Goal: Task Accomplishment & Management: Use online tool/utility

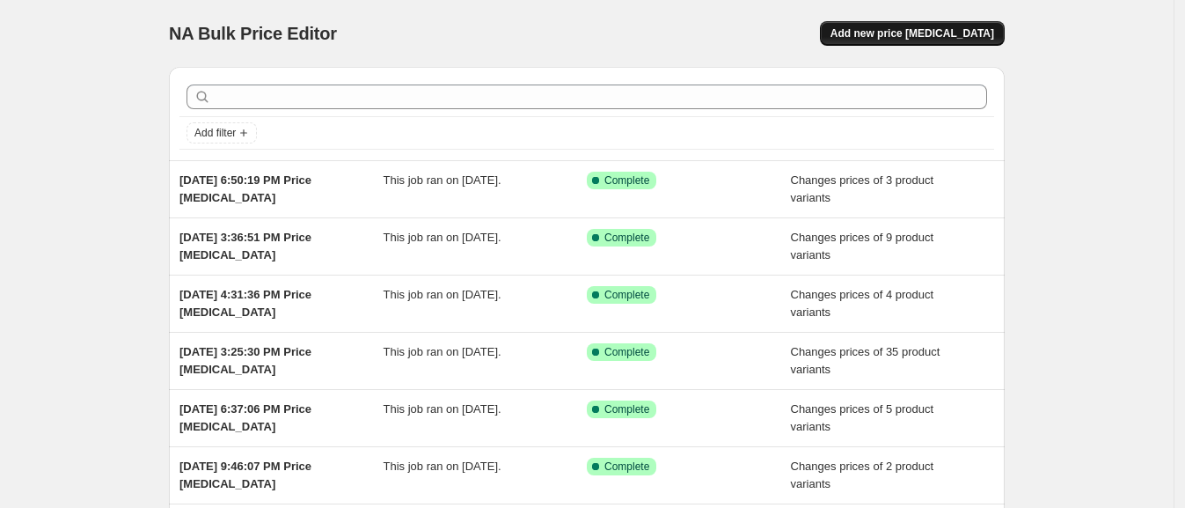
click at [954, 24] on button "Add new price [MEDICAL_DATA]" at bounding box center [912, 33] width 185 height 25
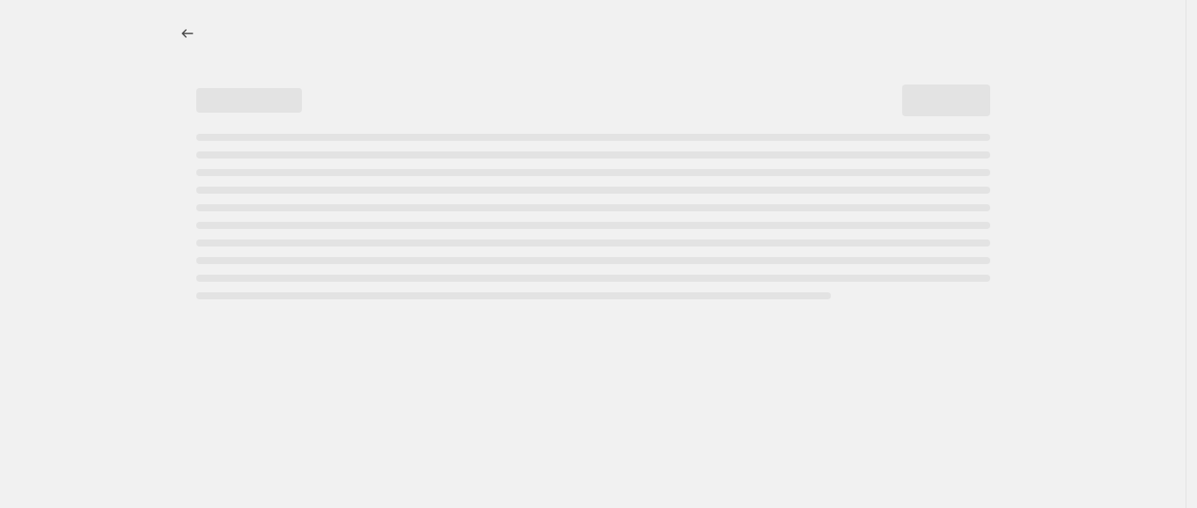
select select "percentage"
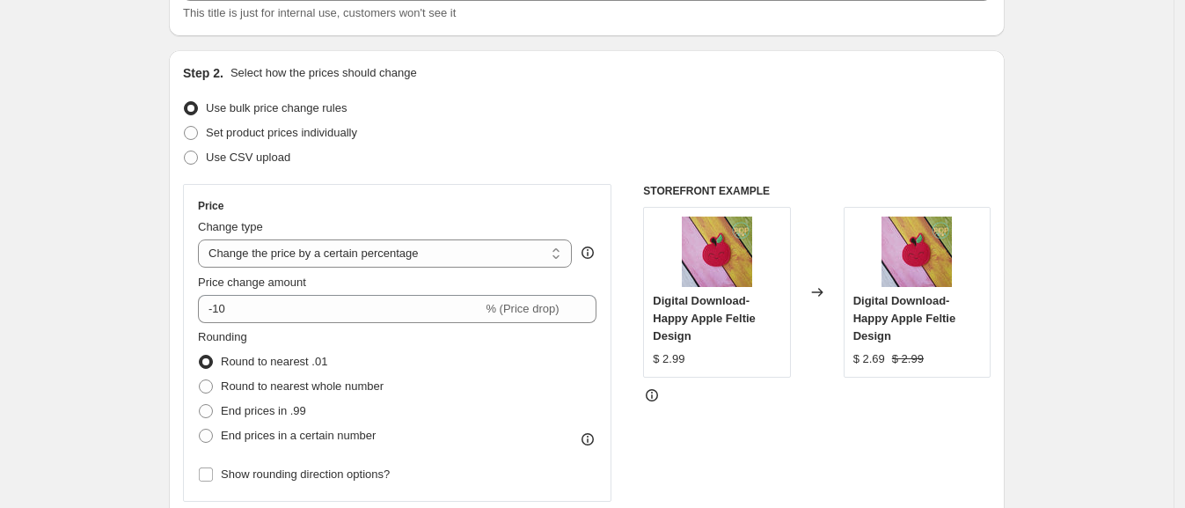
scroll to position [109, 0]
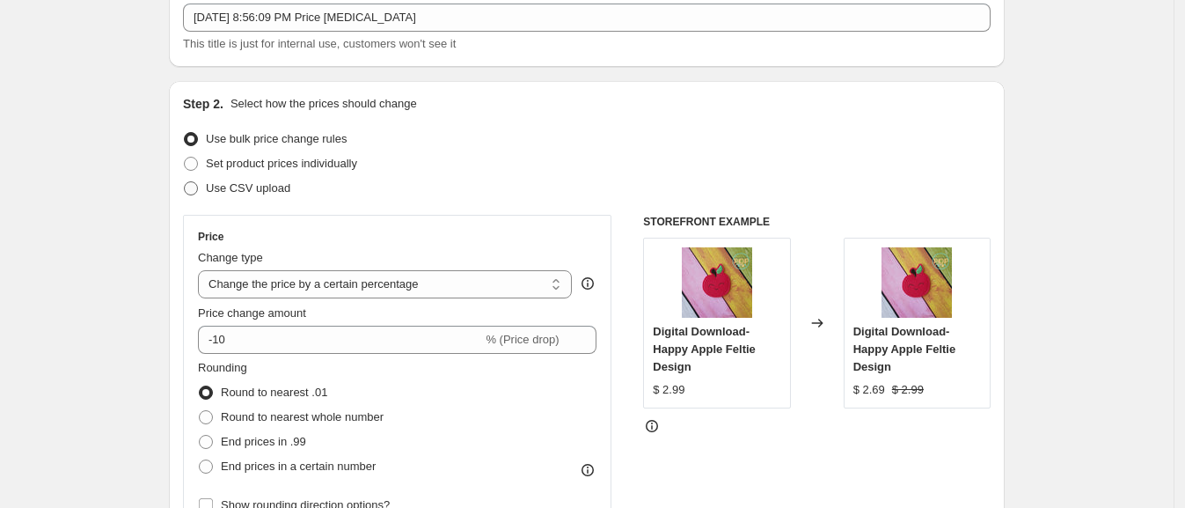
click at [260, 191] on span "Use CSV upload" at bounding box center [248, 187] width 84 height 13
click at [185, 182] on input "Use CSV upload" at bounding box center [184, 181] width 1 height 1
radio input "true"
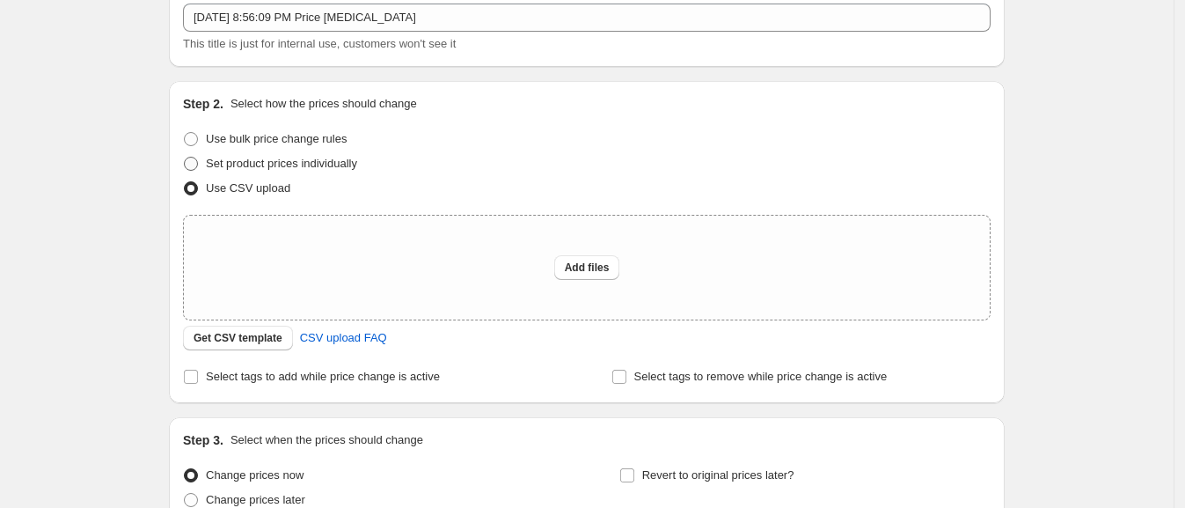
click at [321, 171] on span "Set product prices individually" at bounding box center [281, 164] width 151 height 18
click at [185, 157] on input "Set product prices individually" at bounding box center [184, 157] width 1 height 1
radio input "true"
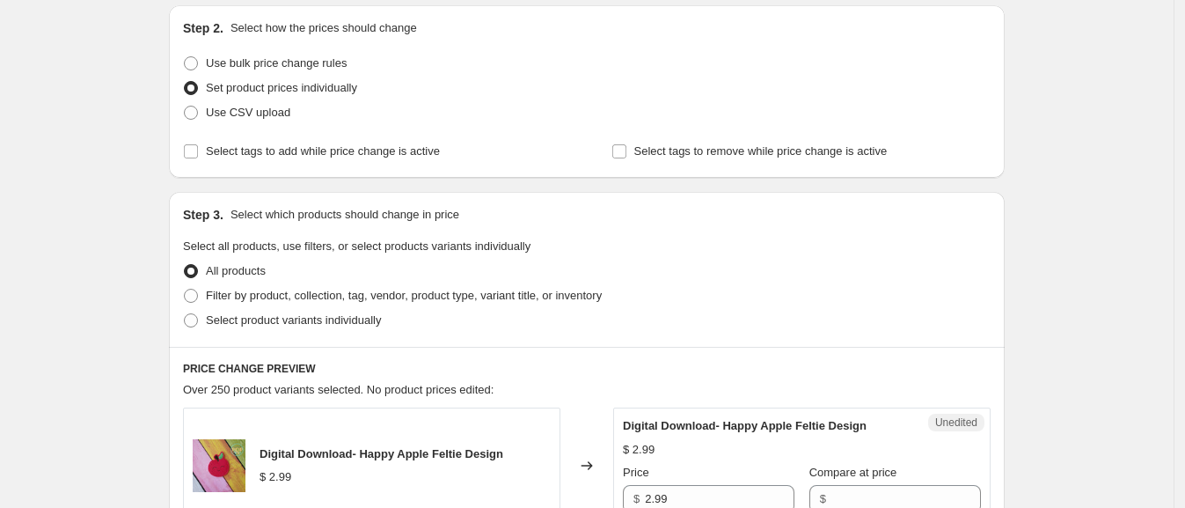
scroll to position [219, 0]
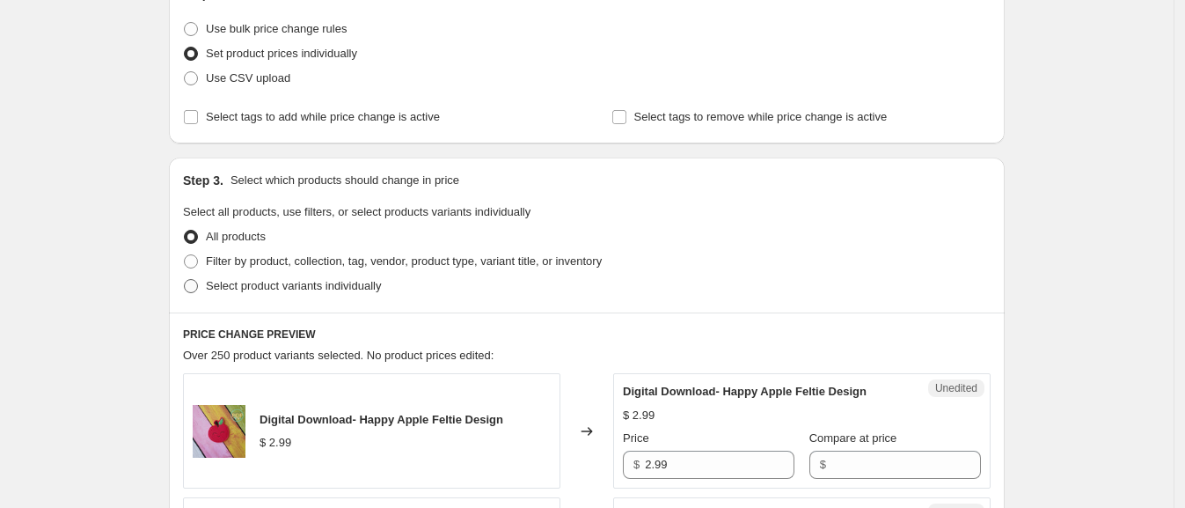
click at [233, 279] on span "Select product variants individually" at bounding box center [293, 285] width 175 height 13
click at [185, 279] on input "Select product variants individually" at bounding box center [184, 279] width 1 height 1
radio input "true"
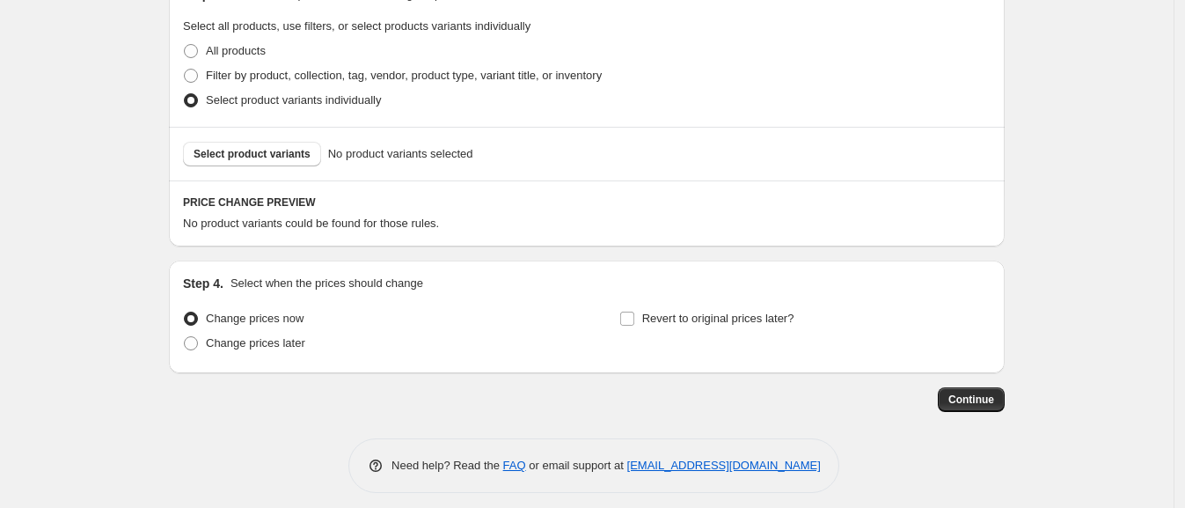
scroll to position [415, 0]
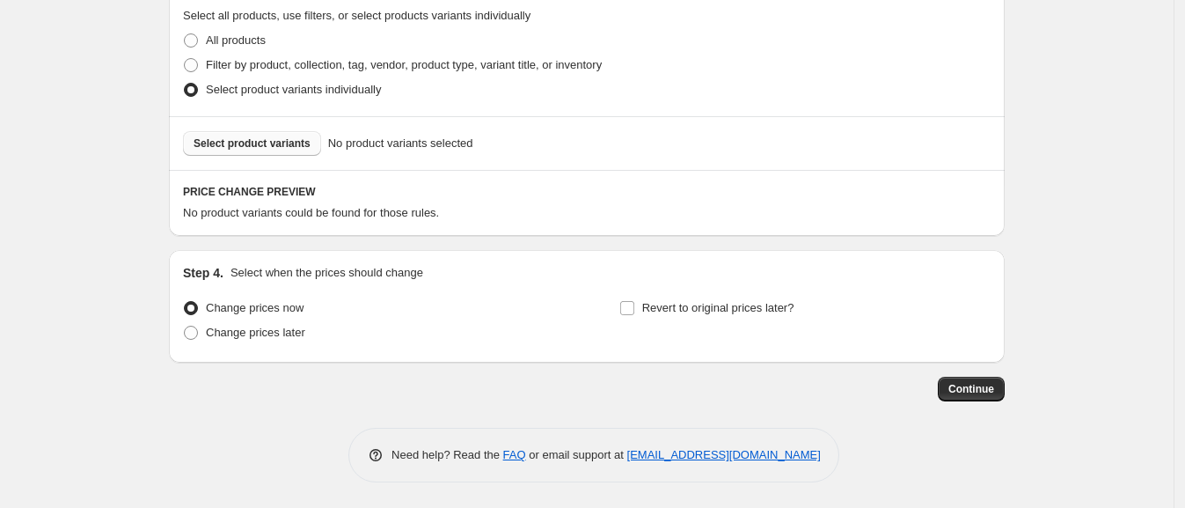
click at [256, 133] on button "Select product variants" at bounding box center [252, 143] width 138 height 25
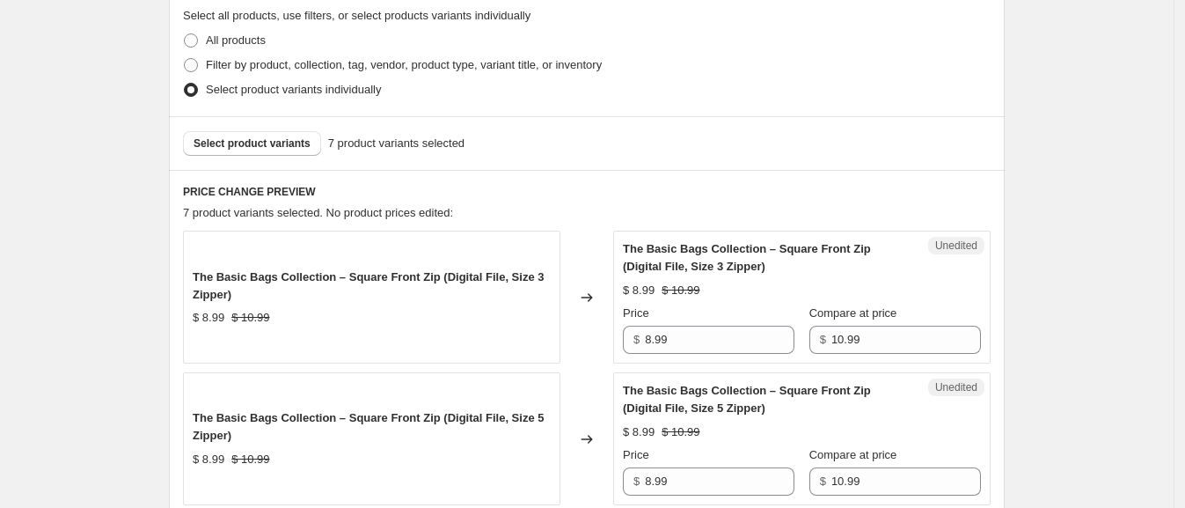
scroll to position [525, 0]
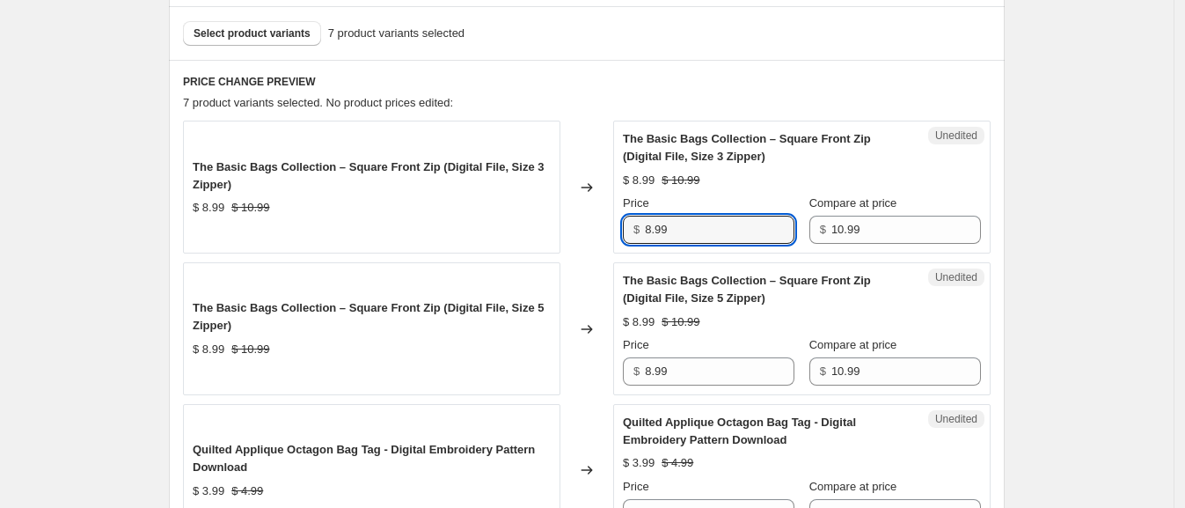
drag, startPoint x: 686, startPoint y: 226, endPoint x: 582, endPoint y: 226, distance: 104.7
click at [580, 226] on div "The Basic Bags Collection – Square Front Zip (Digital File, Size 3 Zipper) $ 8.…" at bounding box center [587, 187] width 808 height 133
type input "10.99"
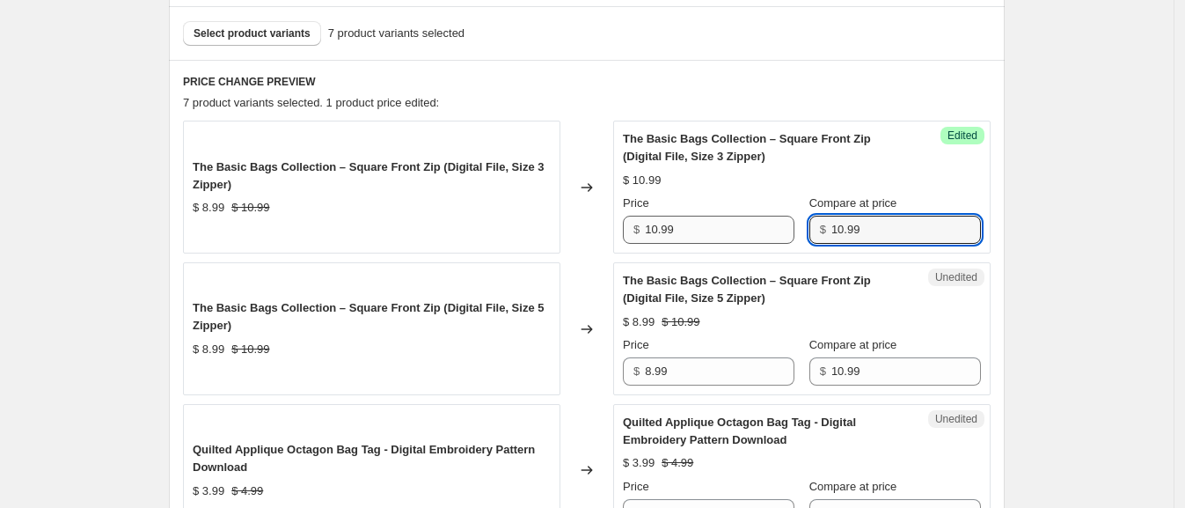
drag, startPoint x: 915, startPoint y: 226, endPoint x: 770, endPoint y: 226, distance: 145.2
click at [770, 226] on div "Price $ 10.99 Compare at price $ 10.99" at bounding box center [802, 218] width 358 height 49
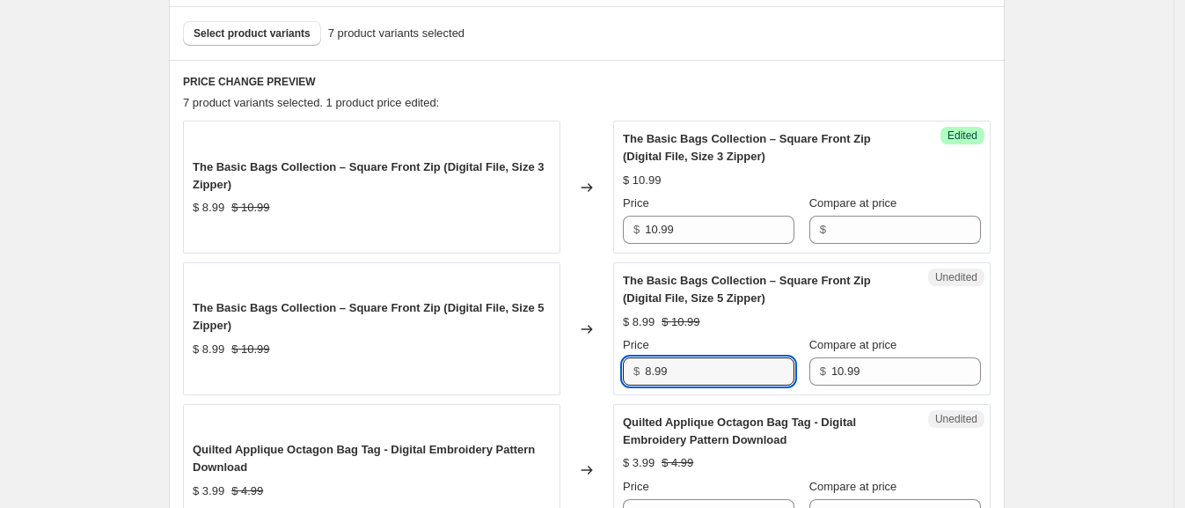
drag, startPoint x: 739, startPoint y: 368, endPoint x: 611, endPoint y: 370, distance: 127.6
click at [611, 370] on div "The Basic Bags Collection – Square Front Zip (Digital File, Size 5 Zipper) $ 8.…" at bounding box center [587, 328] width 808 height 133
type input "10.99"
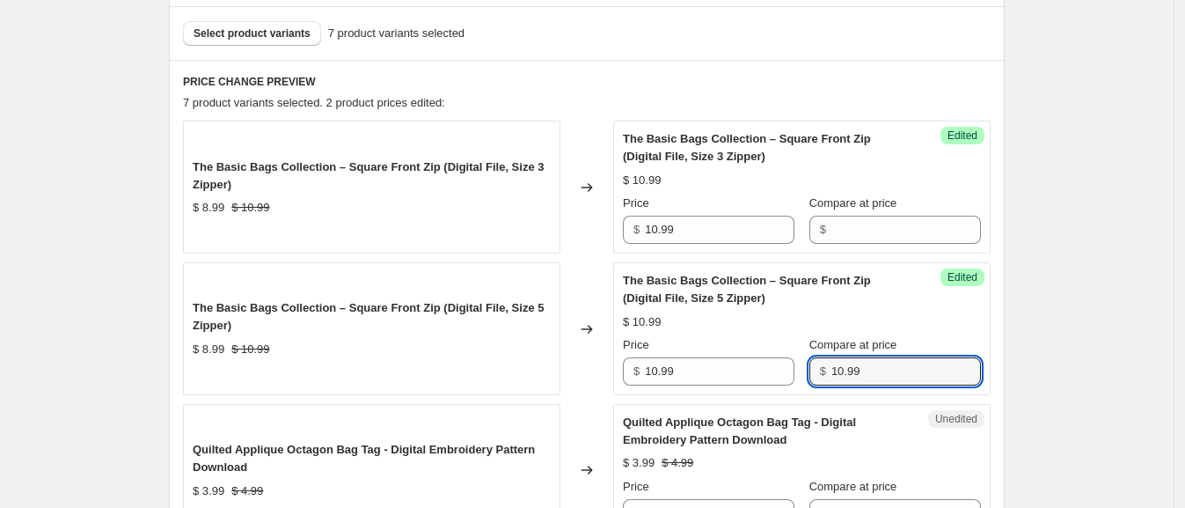
drag, startPoint x: 880, startPoint y: 370, endPoint x: 812, endPoint y: 371, distance: 67.8
click at [812, 371] on div "Price $ 10.99 Compare at price $ 10.99" at bounding box center [802, 360] width 358 height 49
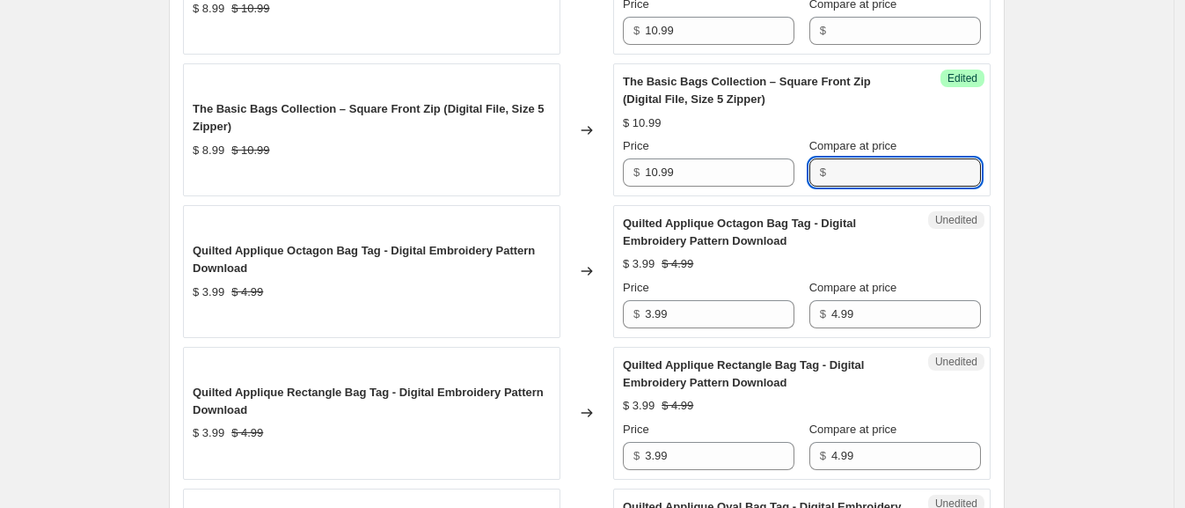
scroll to position [745, 0]
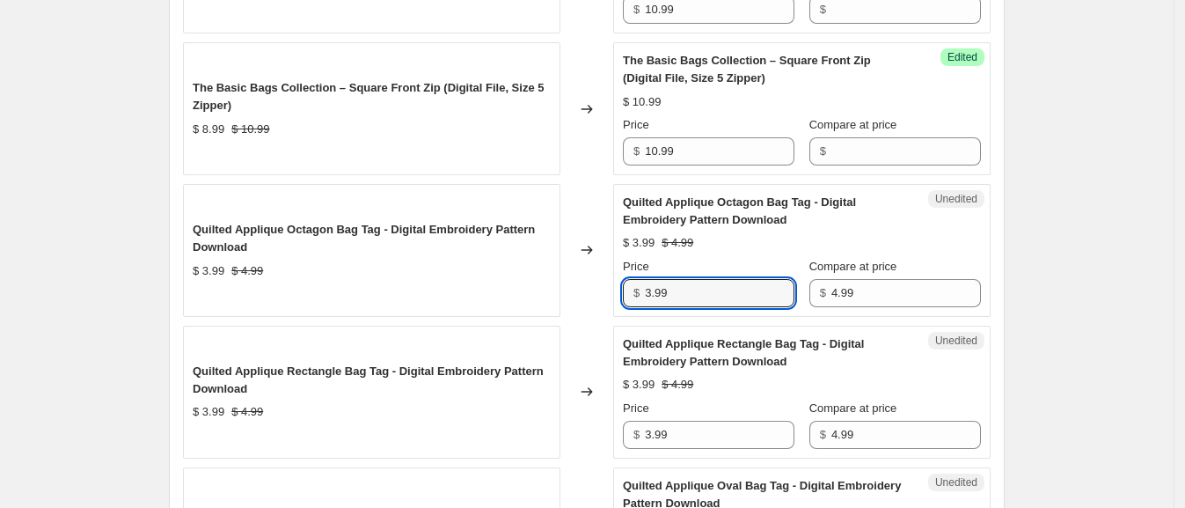
drag, startPoint x: 686, startPoint y: 290, endPoint x: 631, endPoint y: 290, distance: 55.4
click at [631, 290] on div "$ 3.99" at bounding box center [709, 293] width 172 height 28
drag, startPoint x: 684, startPoint y: 288, endPoint x: 621, endPoint y: 283, distance: 62.6
click at [621, 283] on div "Unedited Quilted Applique Octagon Bag Tag - Digital Embroidery Pattern Download…" at bounding box center [801, 250] width 377 height 133
type input "4.99"
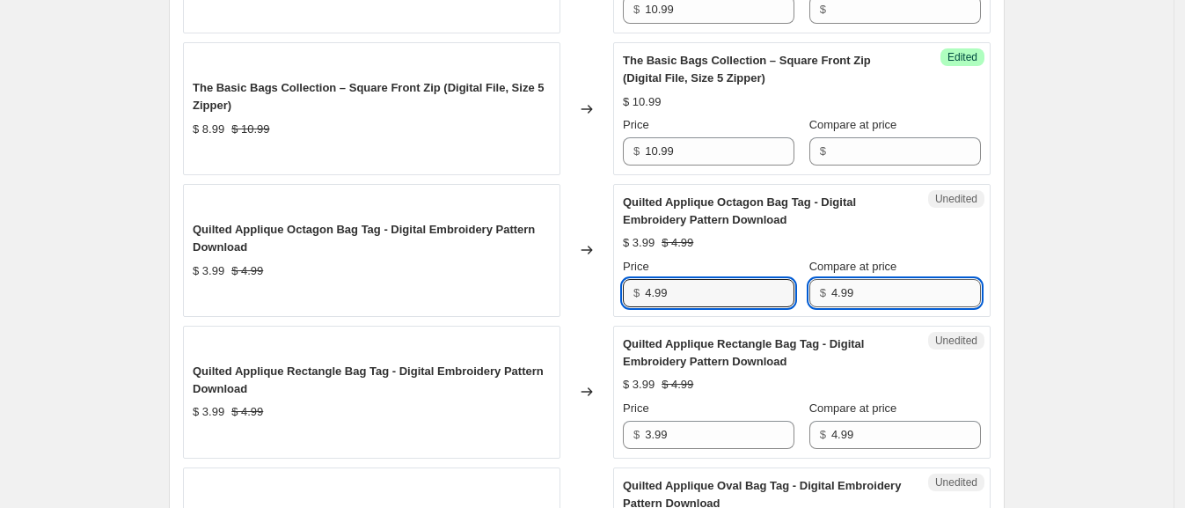
click at [889, 282] on input "4.99" at bounding box center [906, 293] width 150 height 28
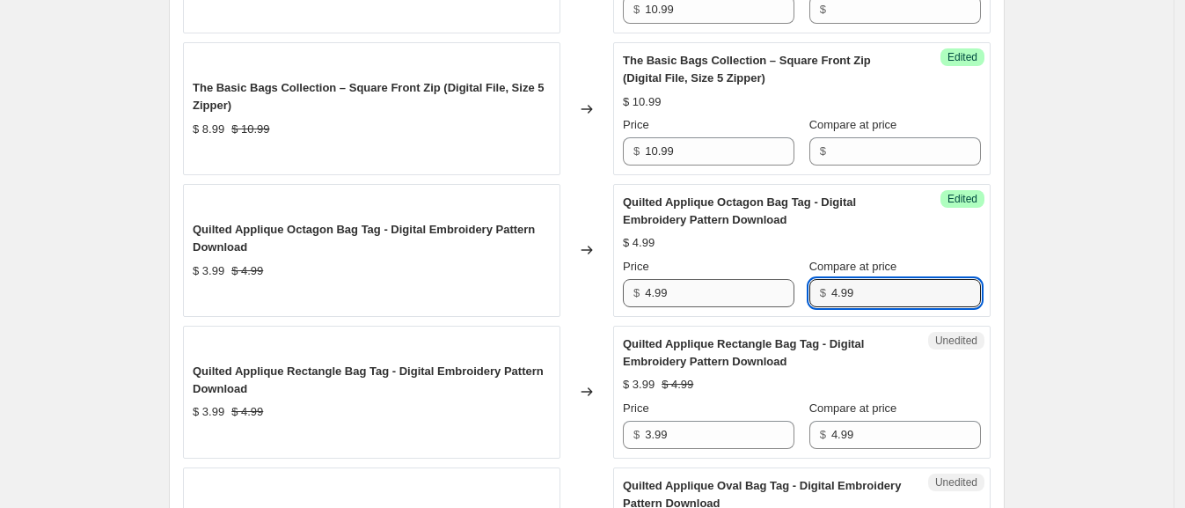
drag, startPoint x: 872, startPoint y: 292, endPoint x: 796, endPoint y: 292, distance: 75.7
click at [796, 292] on div "Price $ 4.99 Compare at price $ 4.99" at bounding box center [802, 282] width 358 height 49
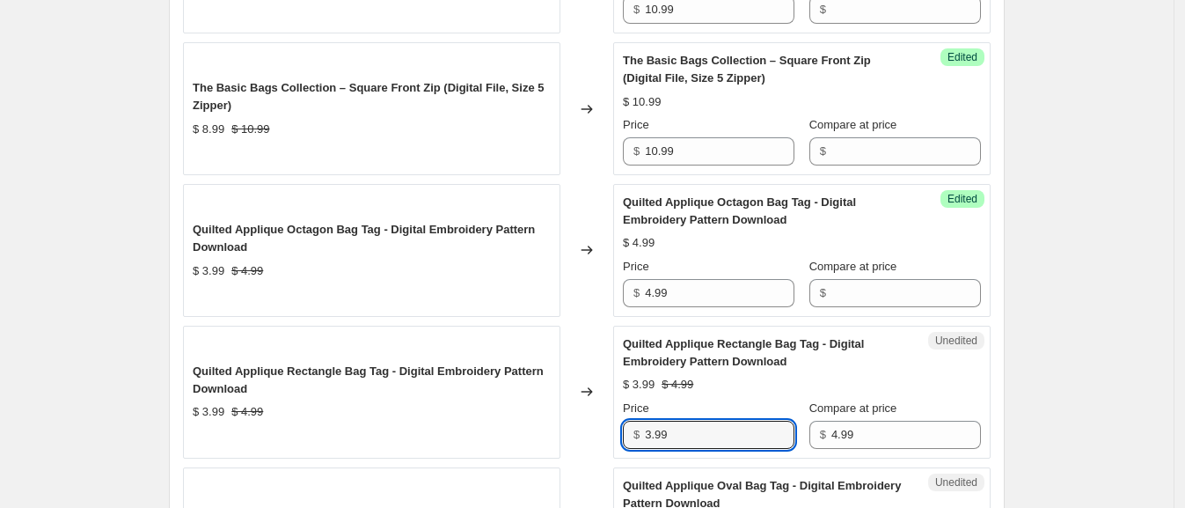
drag, startPoint x: 695, startPoint y: 427, endPoint x: 628, endPoint y: 437, distance: 67.7
click at [628, 437] on div "$ 3.99" at bounding box center [709, 435] width 172 height 28
paste input "4"
type input "4.99"
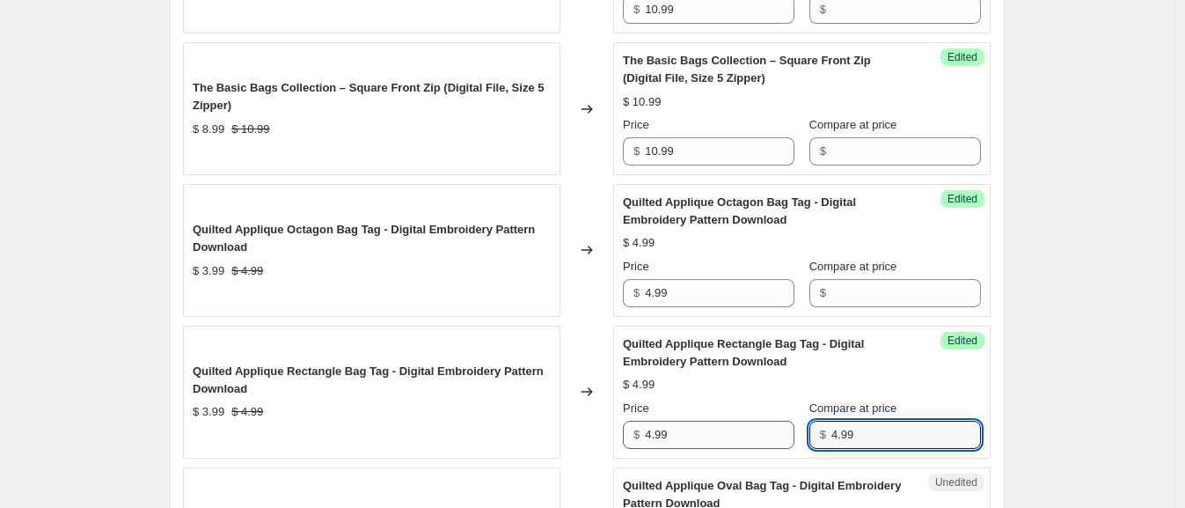
drag, startPoint x: 875, startPoint y: 433, endPoint x: 787, endPoint y: 437, distance: 89.0
click at [787, 437] on div "Price $ 4.99 Compare at price $ 4.99" at bounding box center [802, 423] width 358 height 49
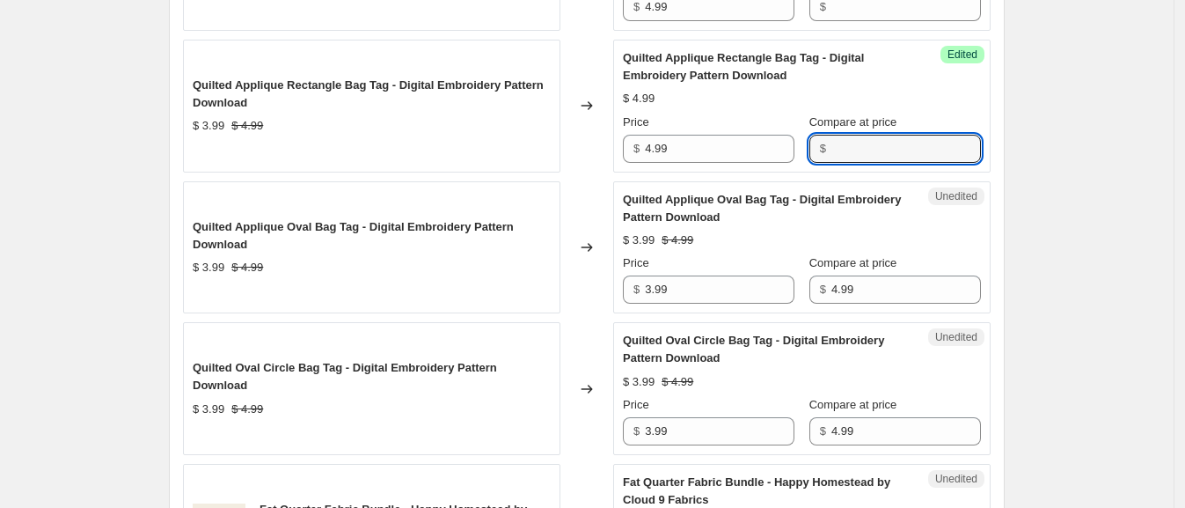
scroll to position [1075, 0]
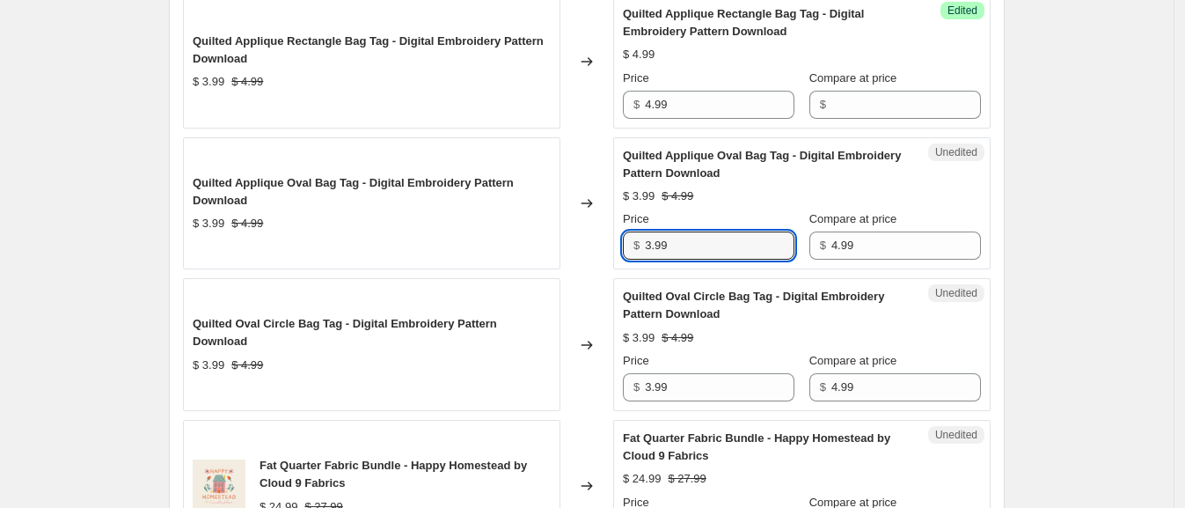
drag, startPoint x: 634, startPoint y: 234, endPoint x: 590, endPoint y: 234, distance: 44.0
click at [590, 234] on div "Quilted Applique Oval Bag Tag - Digital Embroidery Pattern Download $ 3.99 $ 4.…" at bounding box center [587, 203] width 808 height 133
paste input "4"
type input "4.99"
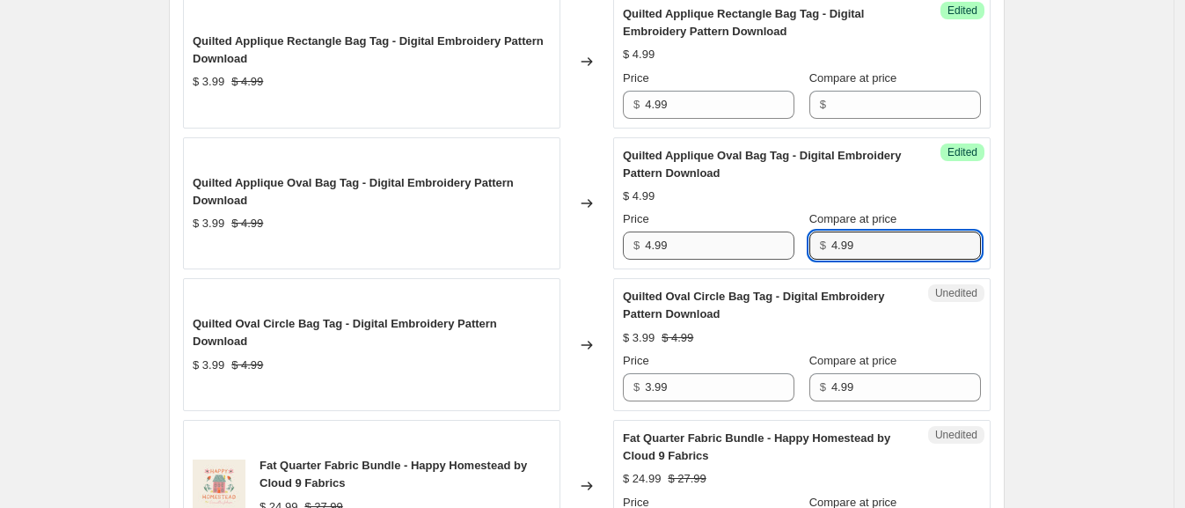
drag, startPoint x: 879, startPoint y: 240, endPoint x: 774, endPoint y: 241, distance: 104.7
click at [775, 241] on div "Price $ 4.99 Compare at price $ 4.99" at bounding box center [802, 234] width 358 height 49
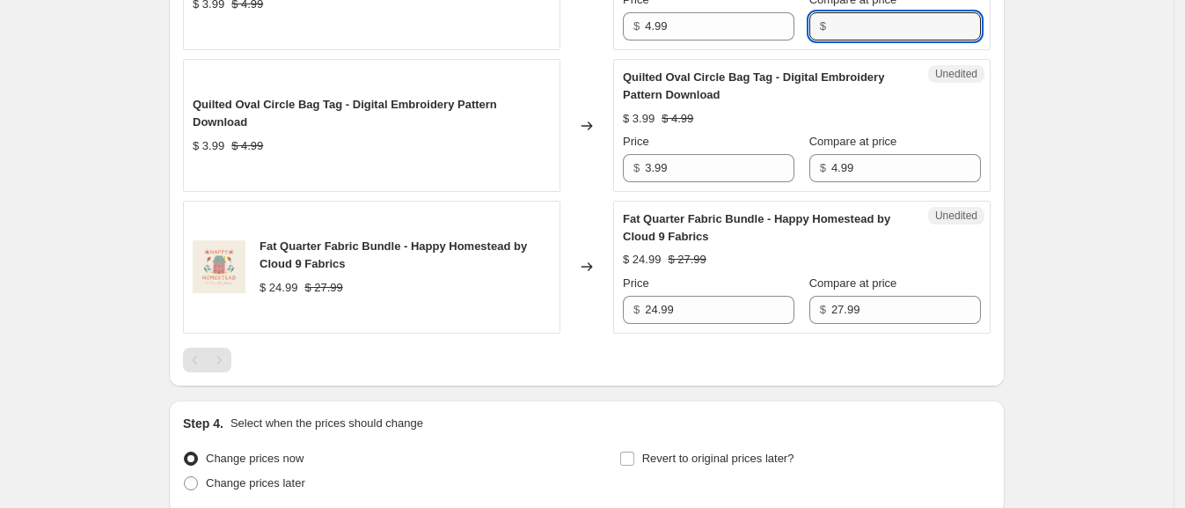
scroll to position [1295, 0]
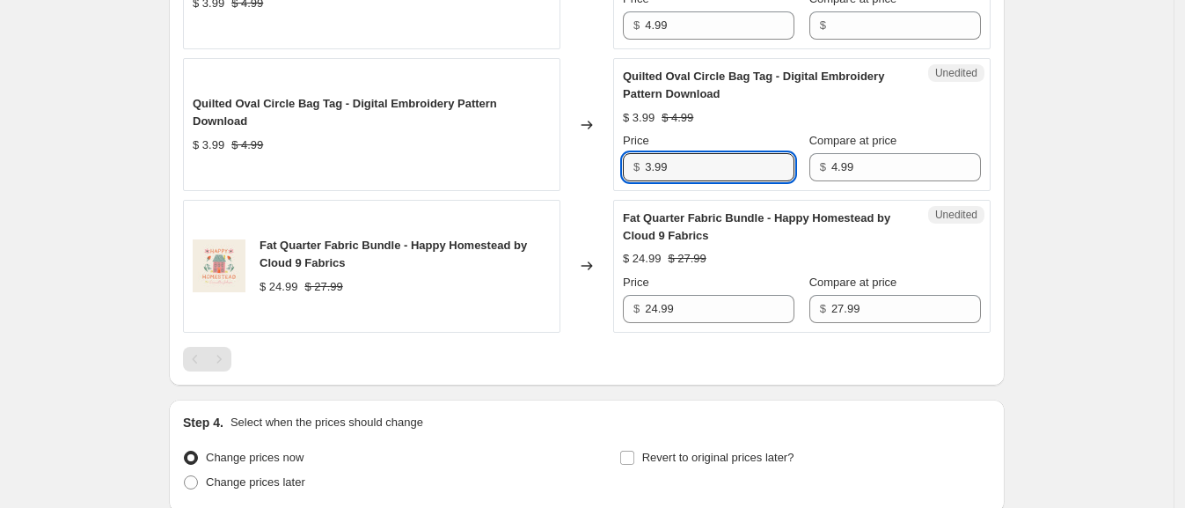
drag, startPoint x: 637, startPoint y: 155, endPoint x: 573, endPoint y: 152, distance: 64.3
click at [574, 152] on div "Quilted Oval Circle Bag Tag - Digital Embroidery Pattern Download $ 3.99 $ 4.99…" at bounding box center [587, 124] width 808 height 133
paste input "4"
type input "4.99"
click at [901, 165] on input "4.99" at bounding box center [906, 167] width 150 height 28
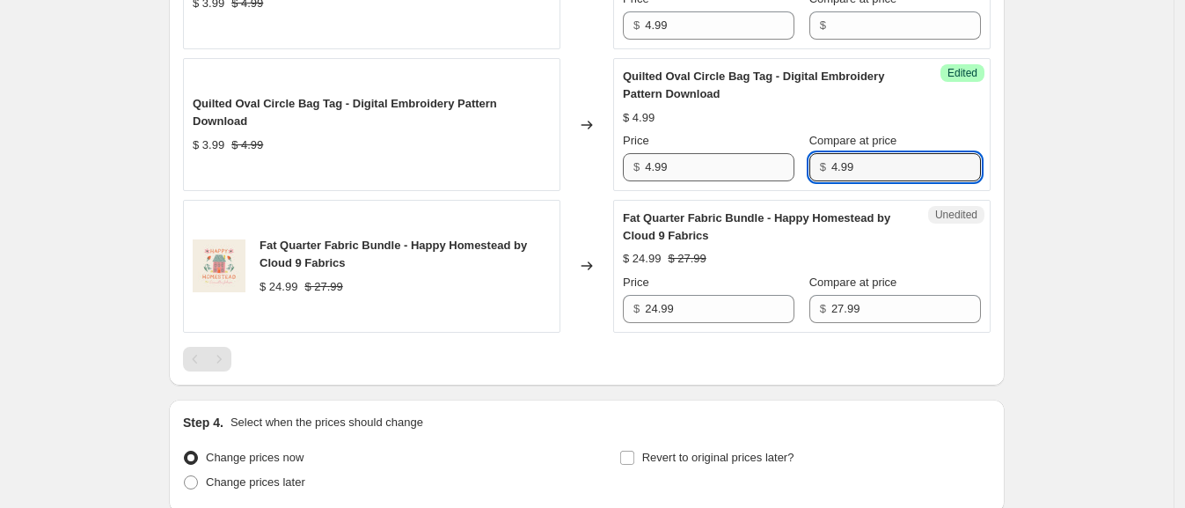
drag, startPoint x: 883, startPoint y: 164, endPoint x: 775, endPoint y: 162, distance: 108.2
click at [775, 162] on div "Price $ 4.99 Compare at price $ 4.99" at bounding box center [802, 156] width 358 height 49
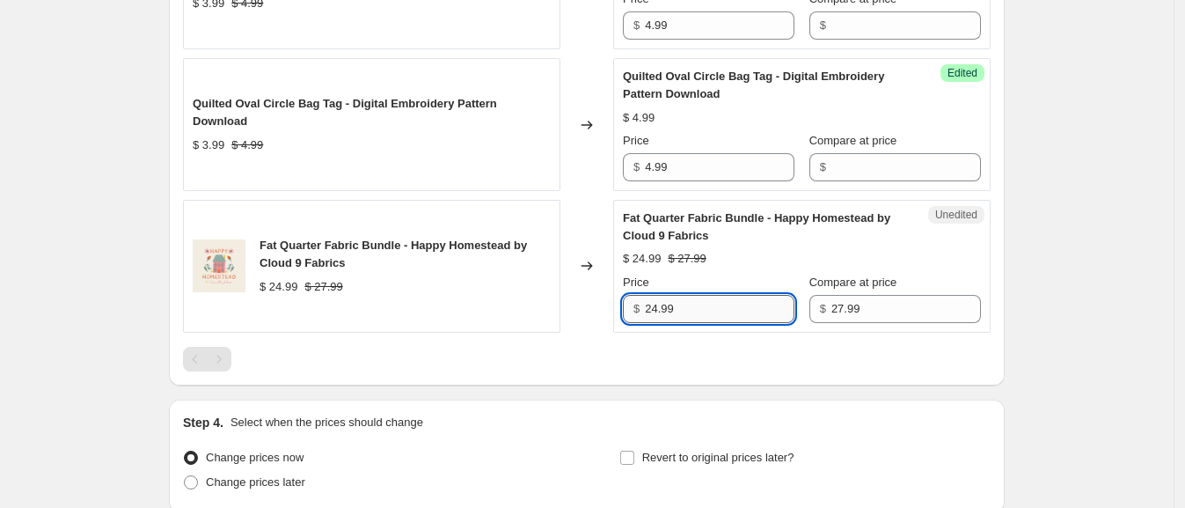
click at [679, 307] on input "24.99" at bounding box center [720, 309] width 150 height 28
drag, startPoint x: 690, startPoint y: 311, endPoint x: 616, endPoint y: 304, distance: 74.2
click at [616, 304] on div "Fat Quarter Fabric Bundle - Happy Homestead by Cloud 9 Fabrics $ 24.99 $ 27.99 …" at bounding box center [587, 266] width 808 height 133
type input "27.99"
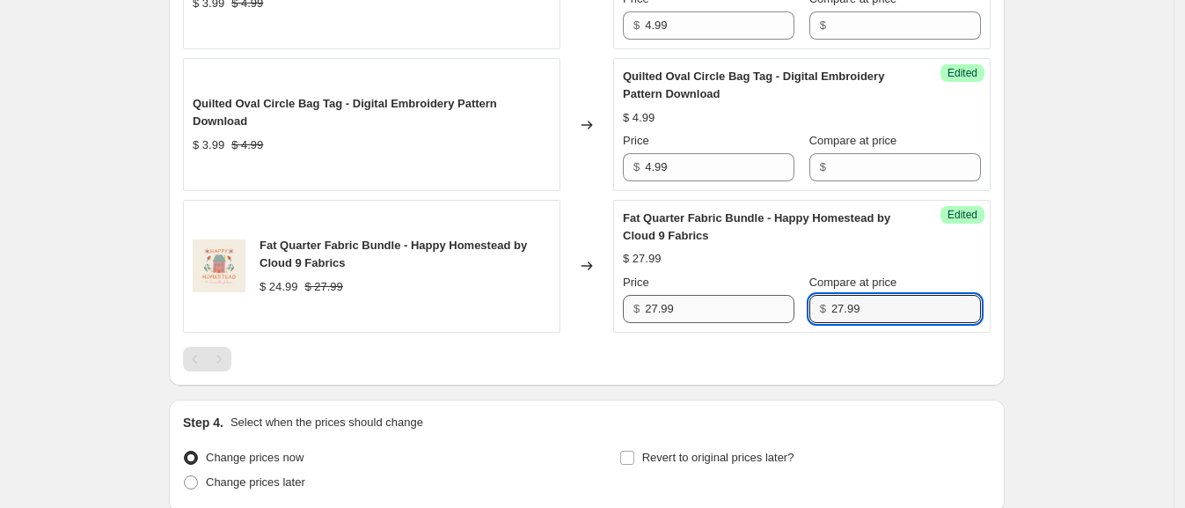
drag, startPoint x: 876, startPoint y: 304, endPoint x: 779, endPoint y: 304, distance: 96.8
click at [779, 304] on div "Price $ 27.99 Compare at price $ 27.99" at bounding box center [802, 298] width 358 height 49
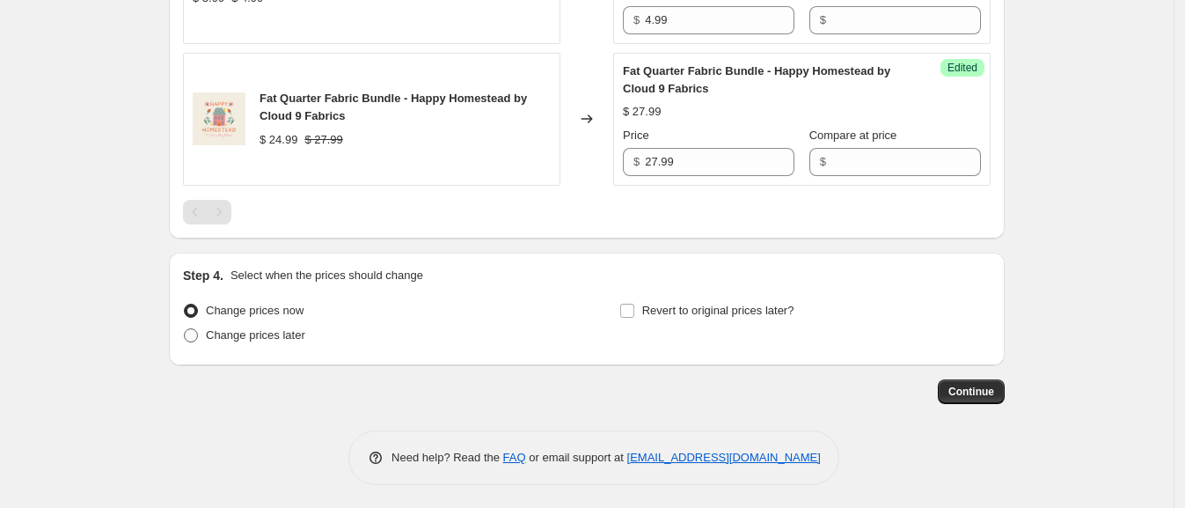
click at [227, 333] on span "Change prices later" at bounding box center [255, 334] width 99 height 13
click at [185, 329] on input "Change prices later" at bounding box center [184, 328] width 1 height 1
radio input "true"
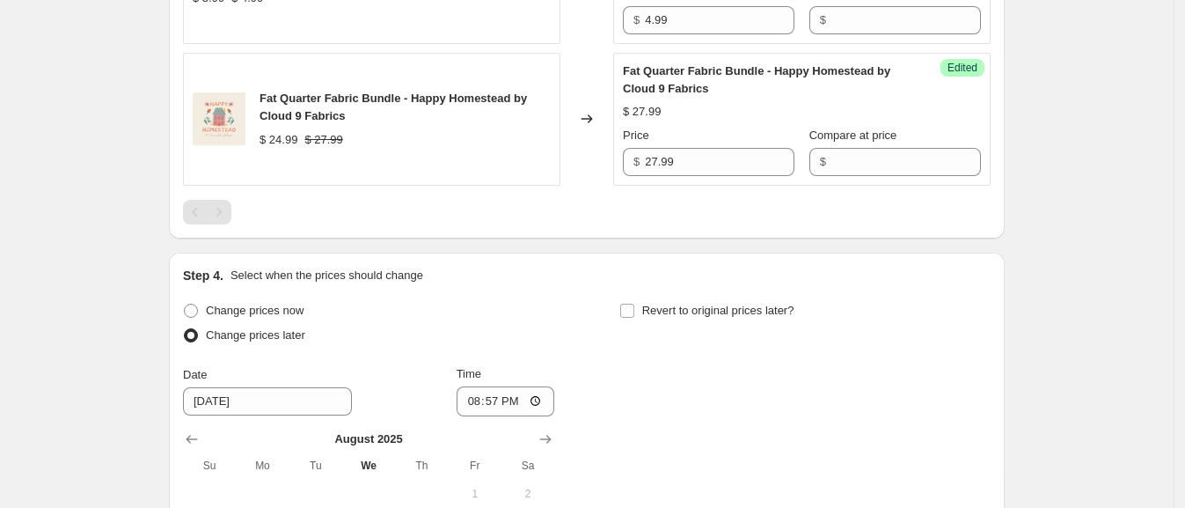
scroll to position [1662, 0]
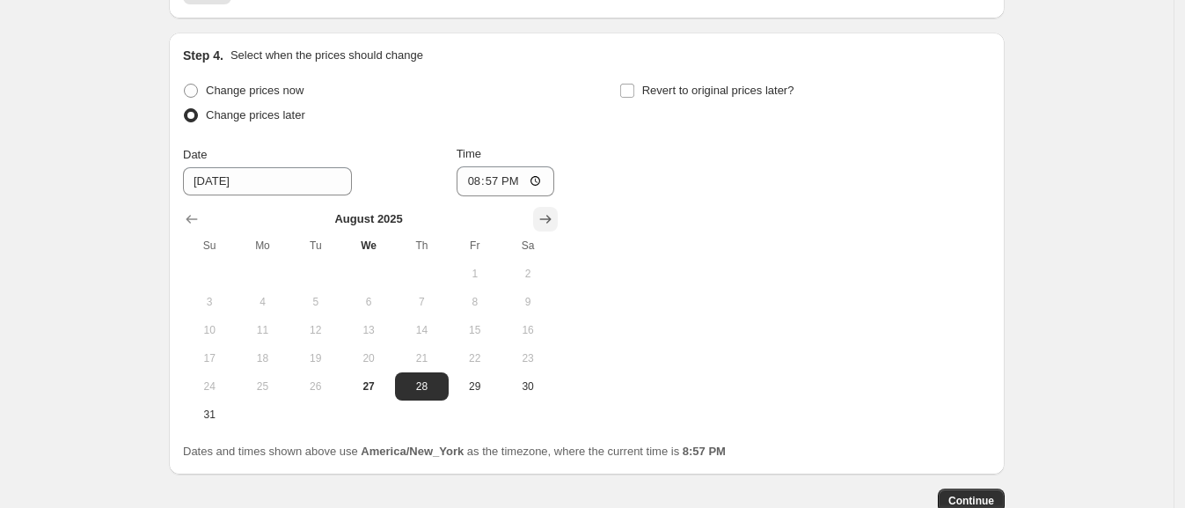
click at [553, 216] on icon "Show next month, September 2025" at bounding box center [546, 219] width 18 height 18
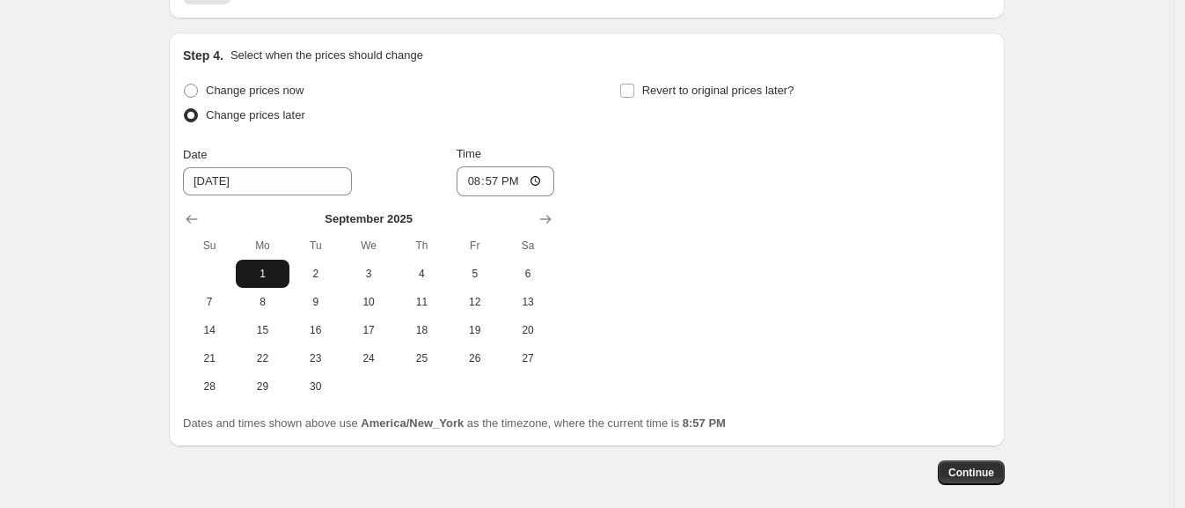
click at [269, 269] on span "1" at bounding box center [262, 274] width 39 height 14
type input "[DATE]"
click at [520, 172] on input "20:57" at bounding box center [506, 181] width 99 height 30
click at [484, 177] on input "20:57" at bounding box center [506, 181] width 99 height 30
type input "00:01"
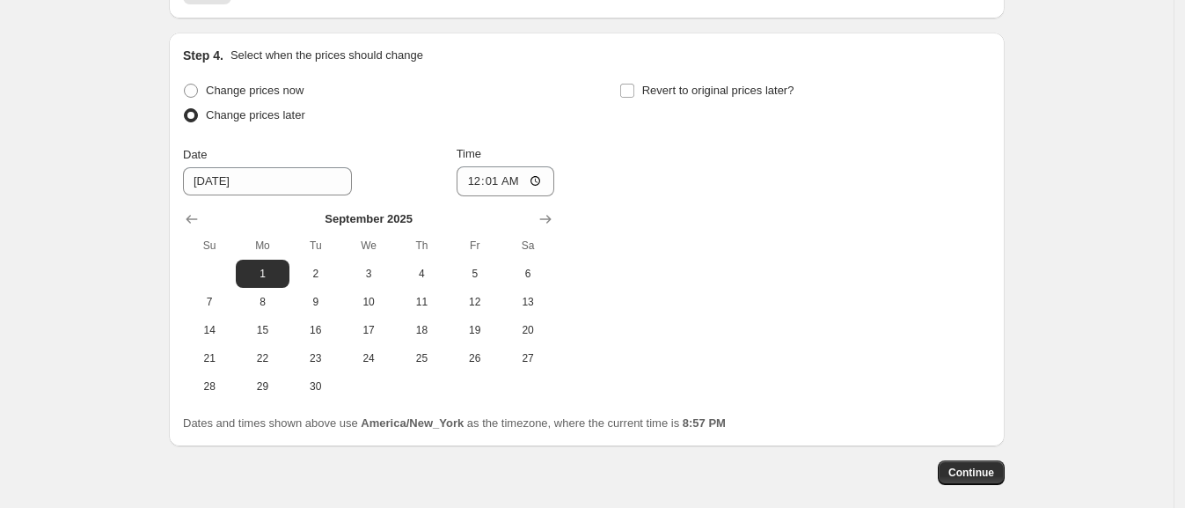
click at [669, 280] on div "Change prices now Change prices later Date [DATE] Time 00:[DATE] Mo Tu We Th Fr…" at bounding box center [587, 239] width 808 height 322
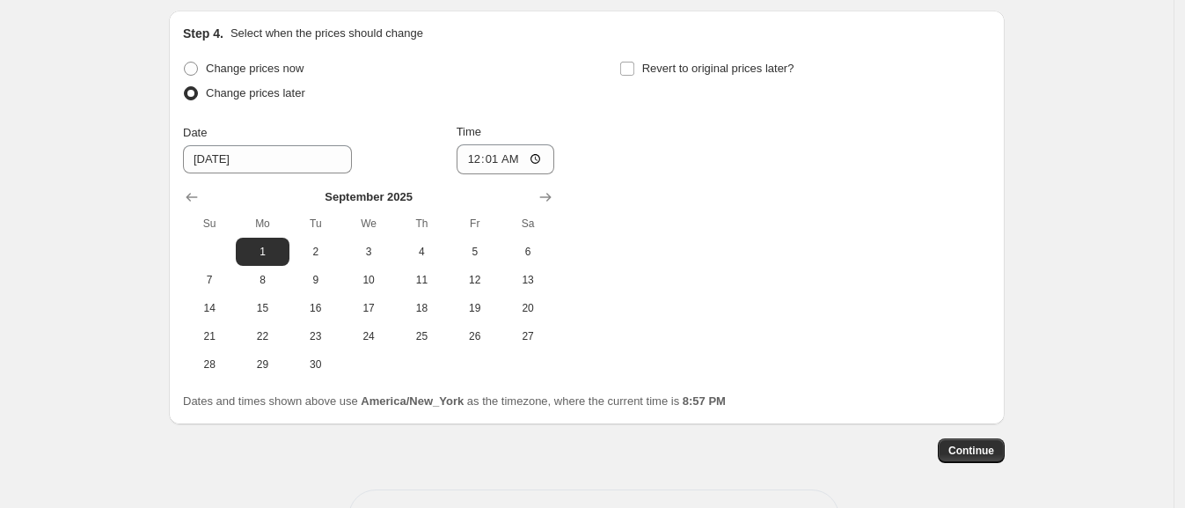
scroll to position [1743, 0]
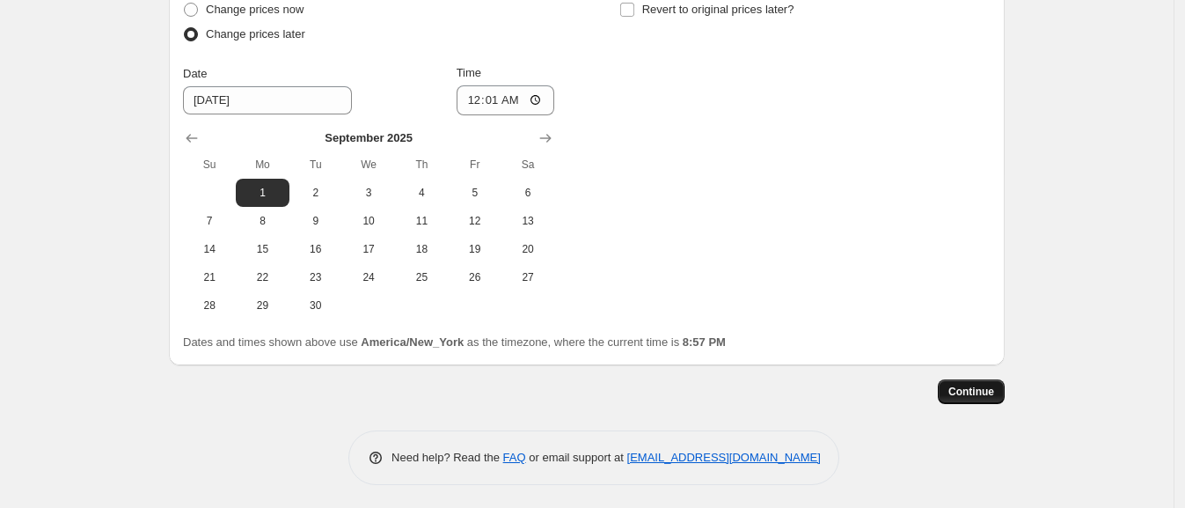
click at [963, 392] on span "Continue" at bounding box center [971, 391] width 46 height 14
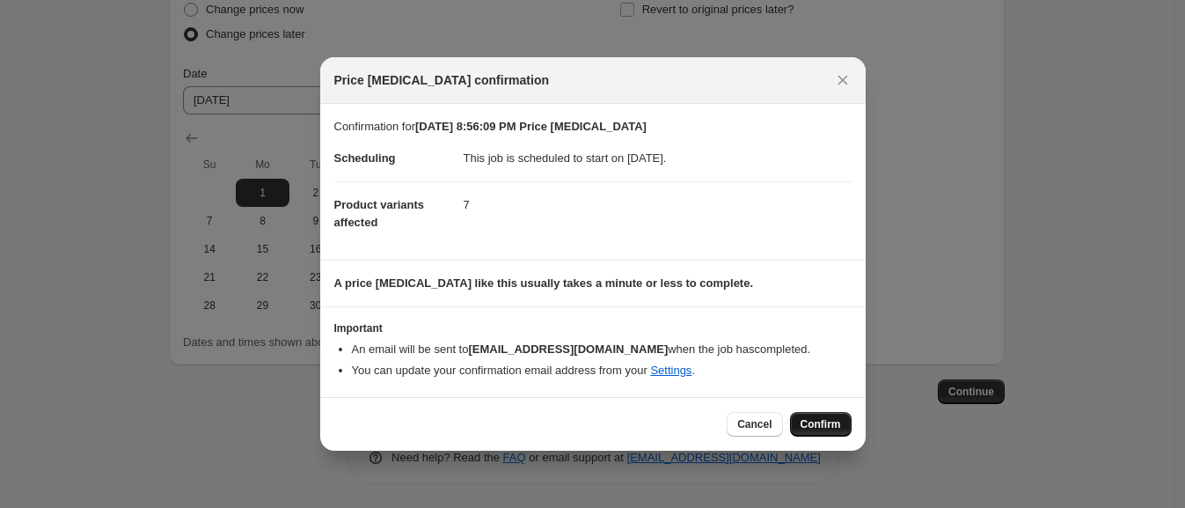
click at [828, 421] on span "Confirm" at bounding box center [821, 424] width 40 height 14
